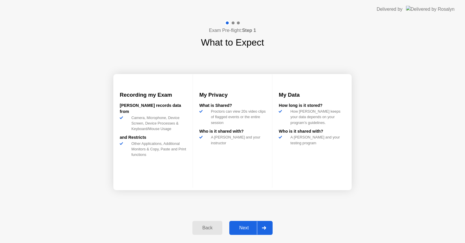
click at [245, 226] on div "Next" at bounding box center [244, 228] width 26 height 5
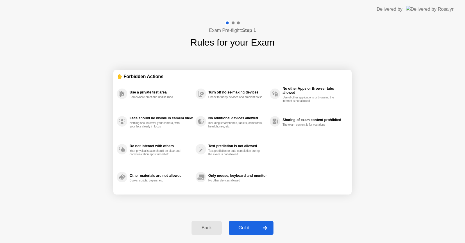
click at [245, 226] on div "Got it" at bounding box center [244, 228] width 27 height 5
select select "Available cameras"
select select "Available speakers"
select select "Available microphones"
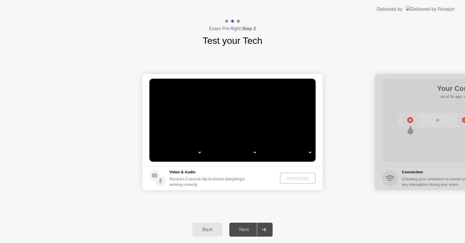
select select "*"
select select "**********"
select select "*******"
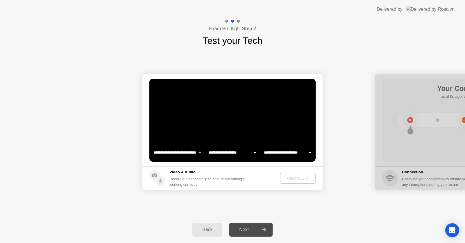
select select "*******"
click at [270, 128] on video at bounding box center [232, 120] width 166 height 83
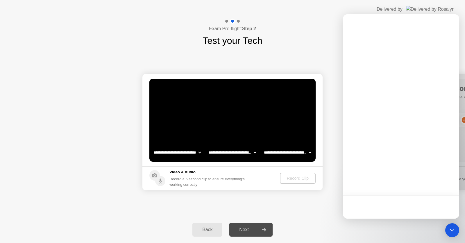
click at [299, 176] on div "Record Clip" at bounding box center [297, 178] width 31 height 5
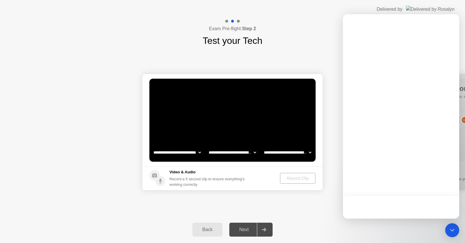
click at [299, 176] on div "Record Clip" at bounding box center [297, 178] width 31 height 5
click at [302, 177] on div "Record Clip" at bounding box center [297, 178] width 31 height 5
click at [300, 168] on footer "Video & Audio Record a 5 second clip to ensure everything’s working correctly R…" at bounding box center [232, 179] width 180 height 24
click at [457, 1] on header "Delivered by" at bounding box center [232, 9] width 465 height 19
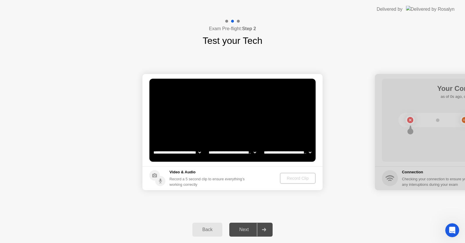
click at [297, 176] on div "Record Clip" at bounding box center [297, 178] width 31 height 5
click at [295, 176] on div "Record Clip" at bounding box center [297, 178] width 31 height 5
click at [309, 179] on div "Record Clip" at bounding box center [297, 178] width 31 height 5
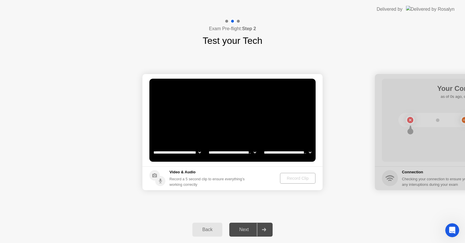
click at [309, 179] on div "Record Clip" at bounding box center [297, 178] width 31 height 5
click at [299, 177] on div "Record Clip" at bounding box center [297, 178] width 31 height 5
click at [293, 177] on div "Record Clip" at bounding box center [297, 178] width 31 height 5
click at [288, 177] on div "Record Clip" at bounding box center [297, 178] width 31 height 5
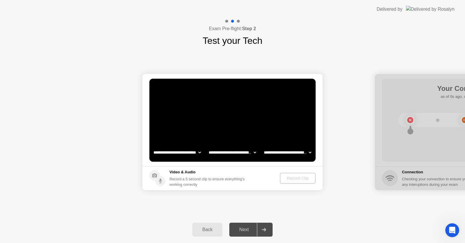
click at [293, 176] on div "Record Clip" at bounding box center [297, 178] width 31 height 5
click at [218, 179] on div "Record a 5 second clip to ensure everything’s working correctly" at bounding box center [209, 182] width 78 height 11
click at [318, 46] on div "Exam Pre-flight: Step 2 Test your Tech" at bounding box center [232, 33] width 465 height 29
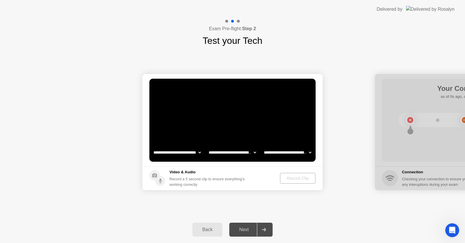
click at [350, 205] on div "**********" at bounding box center [232, 132] width 465 height 169
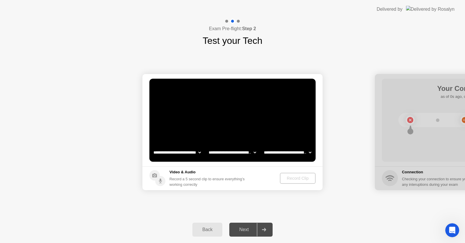
click at [252, 119] on video at bounding box center [232, 120] width 166 height 83
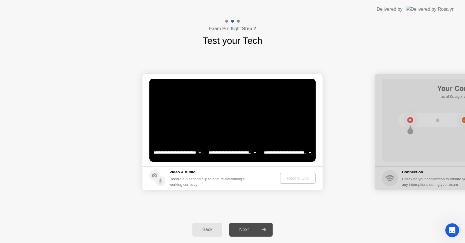
click at [252, 119] on video at bounding box center [232, 120] width 166 height 83
click at [296, 179] on div "Record Clip" at bounding box center [297, 178] width 31 height 5
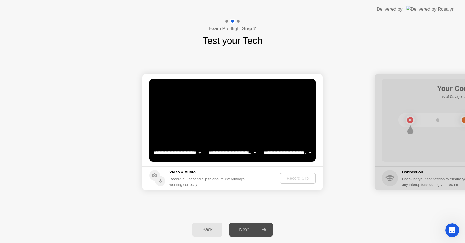
click at [296, 179] on div "Record Clip" at bounding box center [297, 178] width 31 height 5
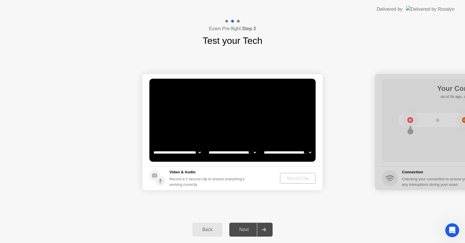
click at [296, 179] on div "Record Clip" at bounding box center [297, 178] width 31 height 5
click at [295, 167] on footer "Video & Audio Record a 5 second clip to ensure everything’s working correctly R…" at bounding box center [232, 179] width 180 height 24
click at [295, 165] on main "**********" at bounding box center [232, 120] width 180 height 92
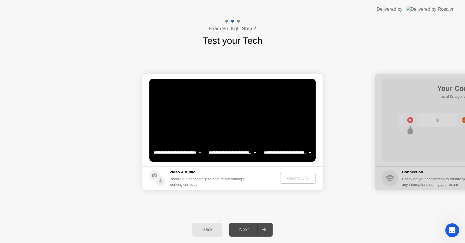
click at [294, 170] on footer "Video & Audio Record a 5 second clip to ensure everything’s working correctly R…" at bounding box center [232, 179] width 180 height 24
